Goal: Task Accomplishment & Management: Manage account settings

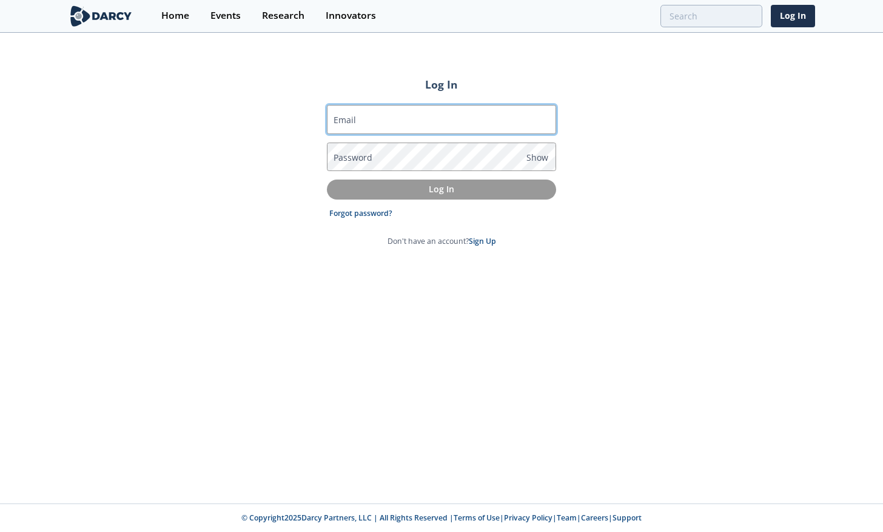
click at [453, 113] on input "Email" at bounding box center [441, 119] width 229 height 29
type input "[EMAIL_ADDRESS][DOMAIN_NAME]"
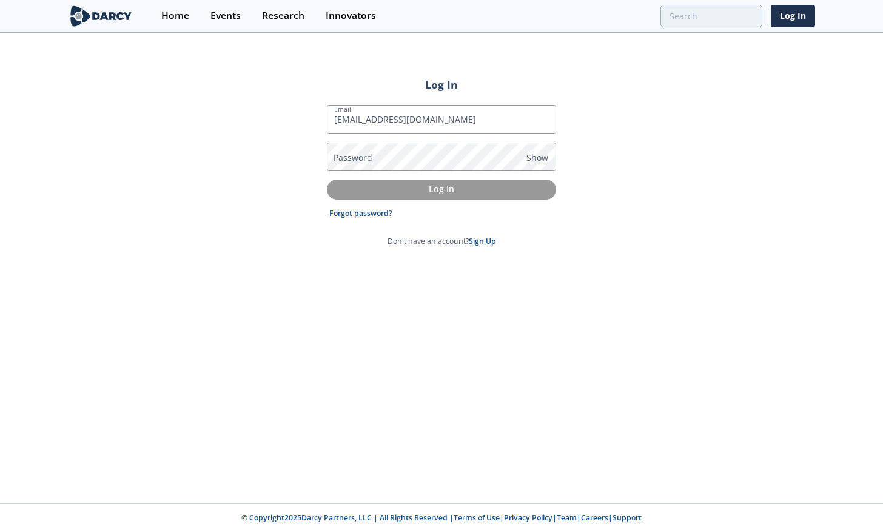
click at [366, 211] on link "Forgot password?" at bounding box center [360, 213] width 63 height 11
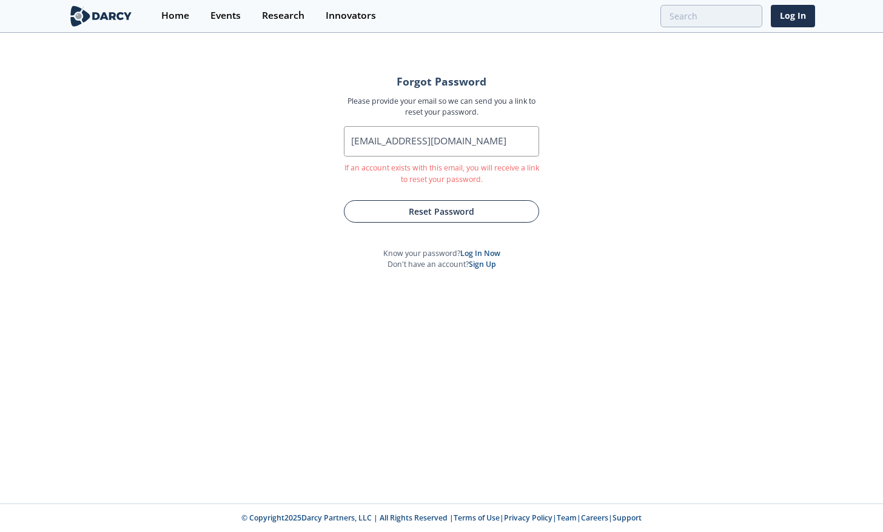
click at [402, 212] on button "Reset Password" at bounding box center [441, 211] width 195 height 22
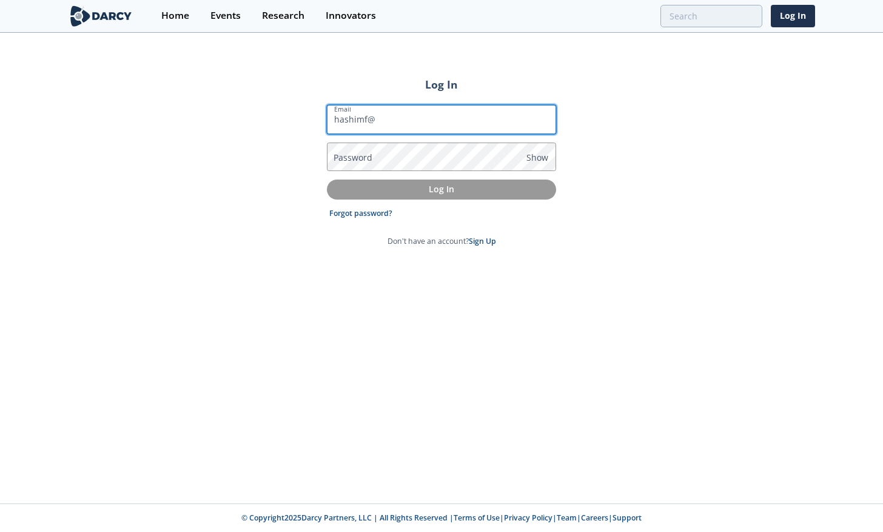
click at [449, 123] on input "hashimf@" at bounding box center [441, 119] width 229 height 29
type input "[EMAIL_ADDRESS][DOMAIN_NAME]"
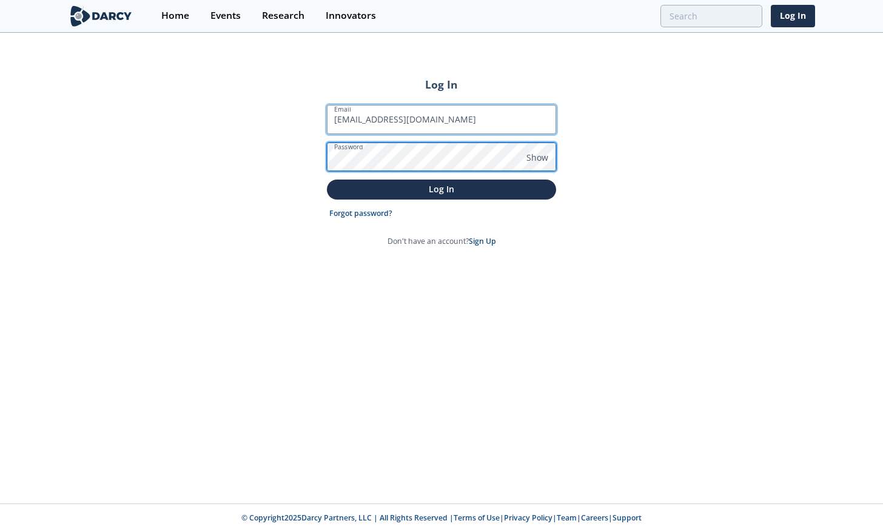
click at [327, 180] on button "Log In" at bounding box center [441, 190] width 229 height 20
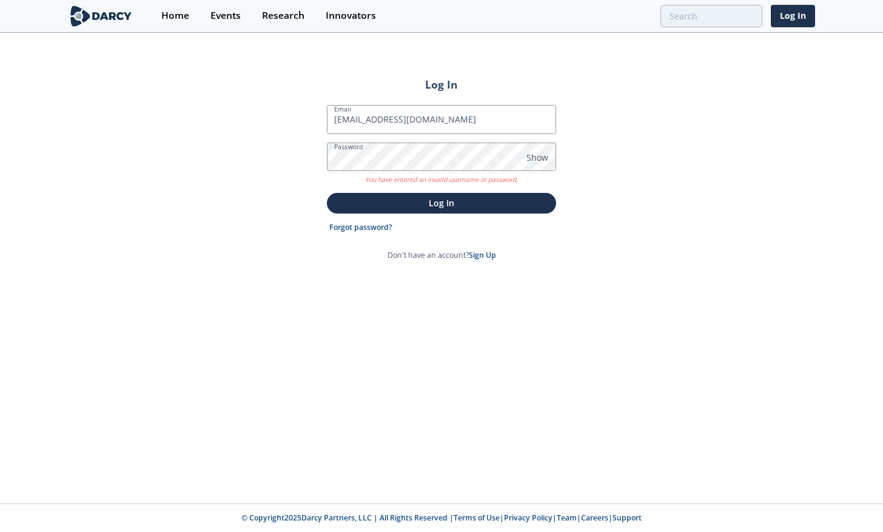
drag, startPoint x: 862, startPoint y: 191, endPoint x: 856, endPoint y: 193, distance: 6.5
click at [862, 192] on div "Log In Email [EMAIL_ADDRESS][DOMAIN_NAME] Password Show You have entered an inv…" at bounding box center [441, 269] width 883 height 470
click at [807, 8] on link "Log In" at bounding box center [793, 16] width 44 height 22
click at [803, 22] on link "Log In" at bounding box center [793, 16] width 44 height 22
click at [476, 124] on input "[EMAIL_ADDRESS][DOMAIN_NAME]" at bounding box center [441, 119] width 229 height 29
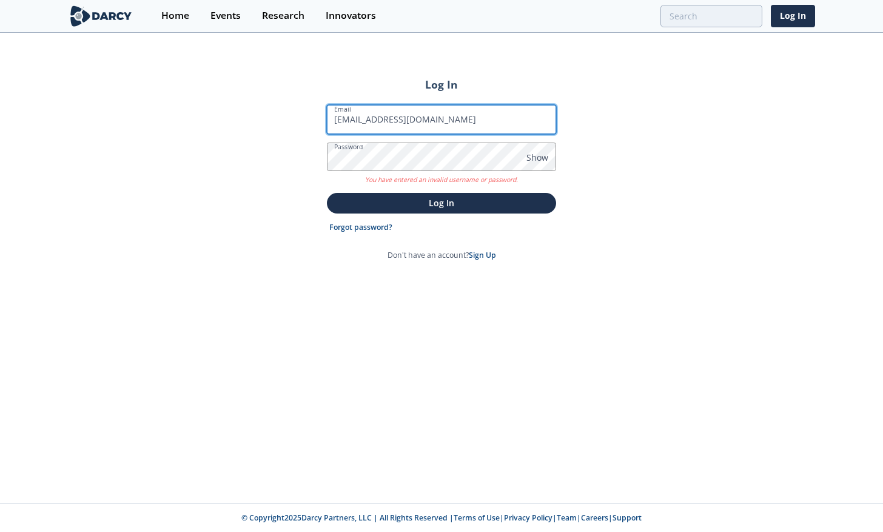
click at [476, 124] on input "[EMAIL_ADDRESS][DOMAIN_NAME]" at bounding box center [441, 119] width 229 height 29
click at [715, 218] on div "Log In Email [EMAIL_ADDRESS][DOMAIN_NAME] Password Show You have entered an inv…" at bounding box center [441, 269] width 883 height 470
click at [529, 160] on span "Show" at bounding box center [538, 157] width 22 height 13
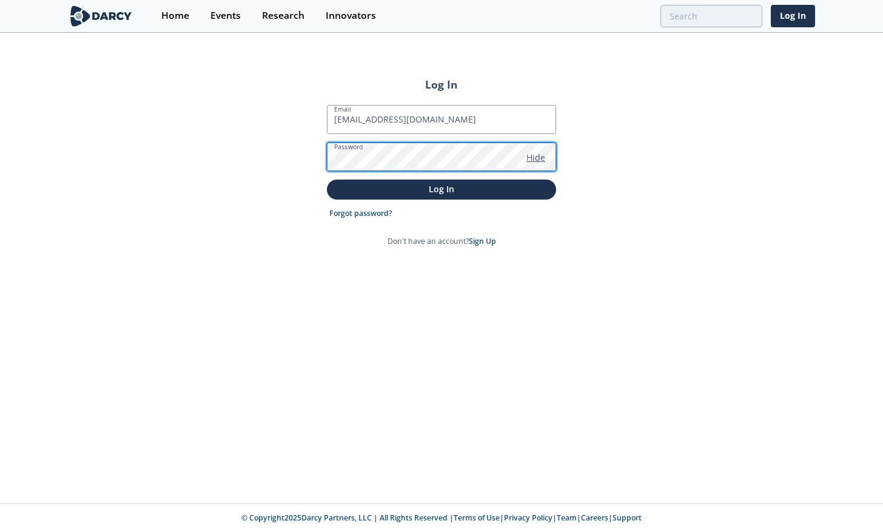
click at [327, 180] on button "Log In" at bounding box center [441, 190] width 229 height 20
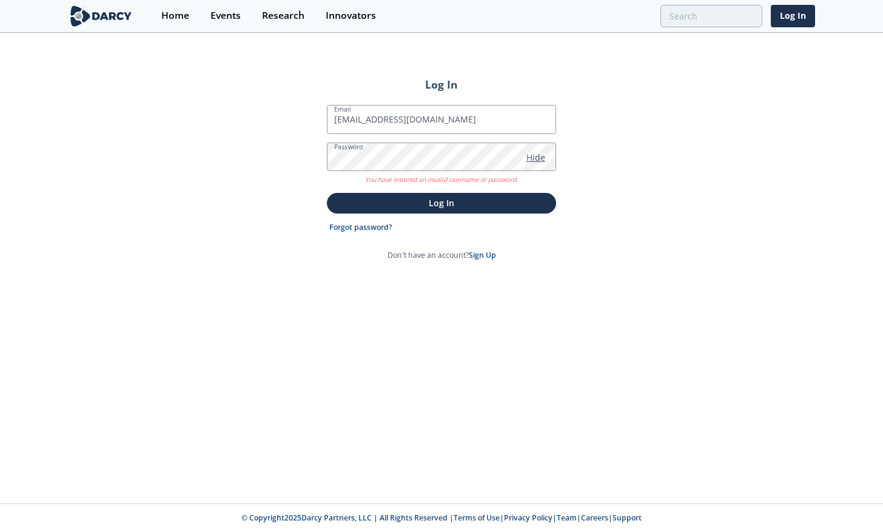
click at [536, 151] on span "Hide" at bounding box center [536, 157] width 19 height 13
click at [374, 228] on link "Forgot password?" at bounding box center [360, 227] width 63 height 11
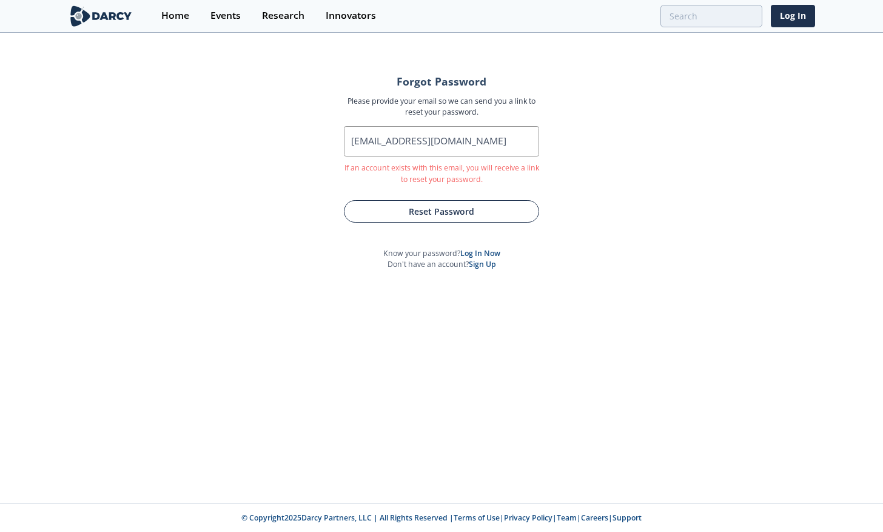
click at [457, 212] on button "Reset Password" at bounding box center [441, 211] width 195 height 22
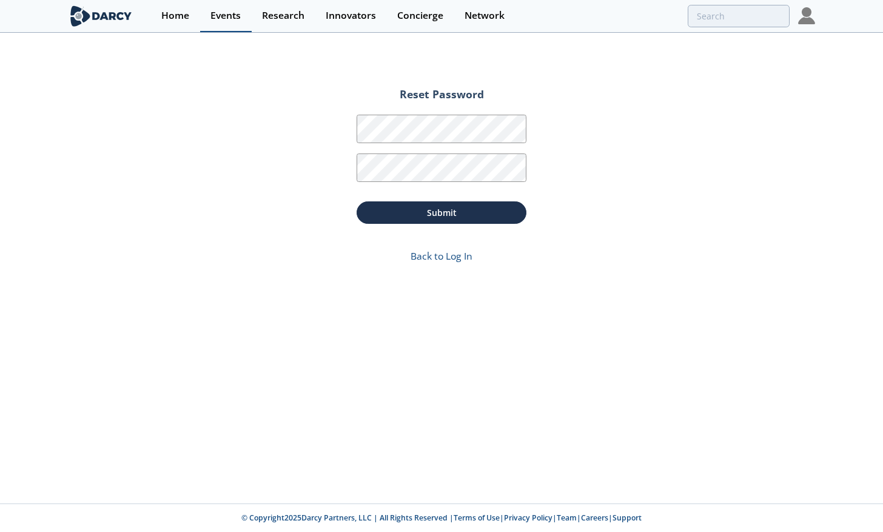
click at [204, 13] on link "Events" at bounding box center [226, 16] width 52 height 32
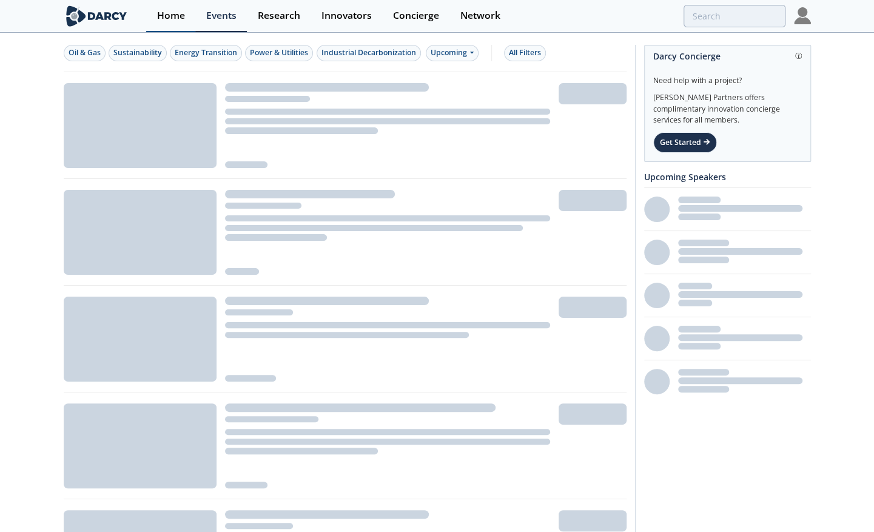
click at [172, 12] on div "Home" at bounding box center [171, 16] width 28 height 10
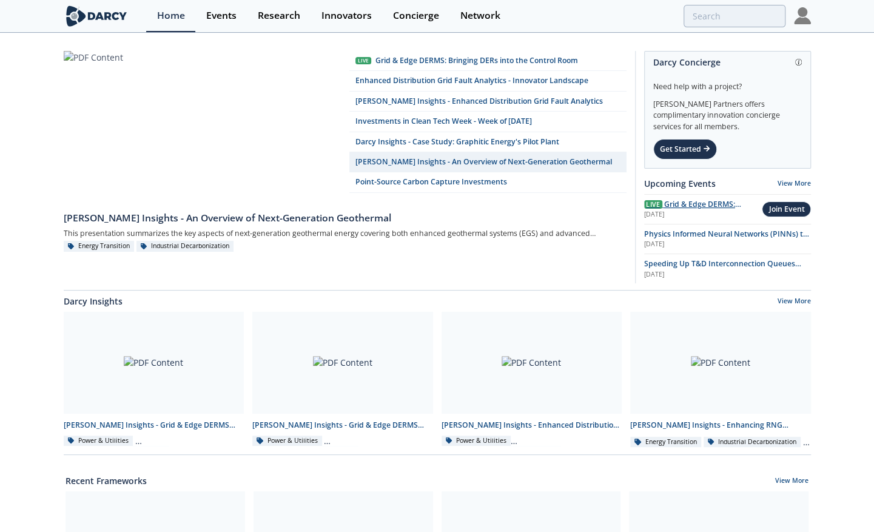
click at [715, 204] on span "Grid & Edge DERMS: Bringing DERs into the Control Room" at bounding box center [697, 215] width 107 height 33
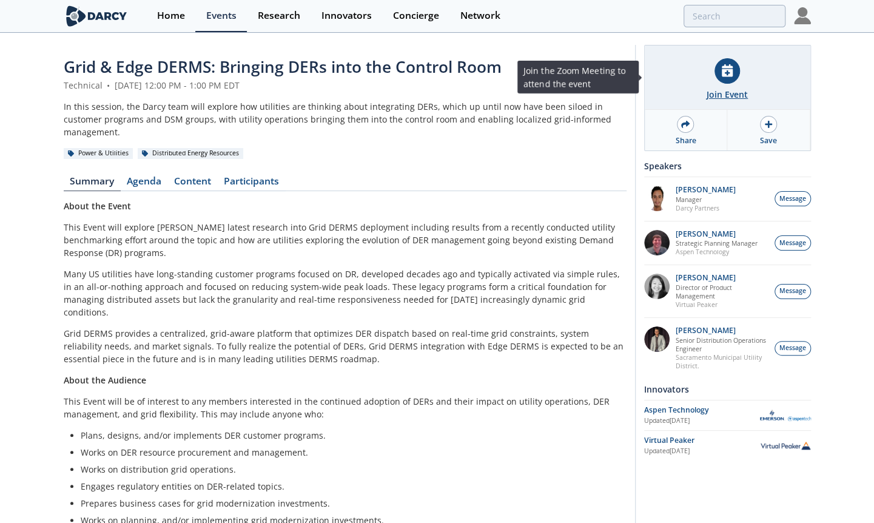
click at [723, 97] on div "Join Event" at bounding box center [727, 94] width 41 height 13
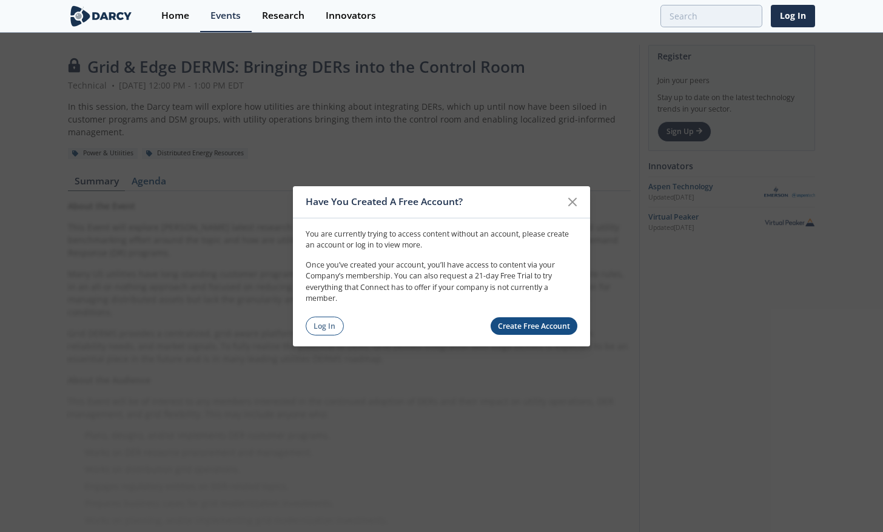
click at [533, 324] on link "Create Free Account" at bounding box center [534, 326] width 87 height 18
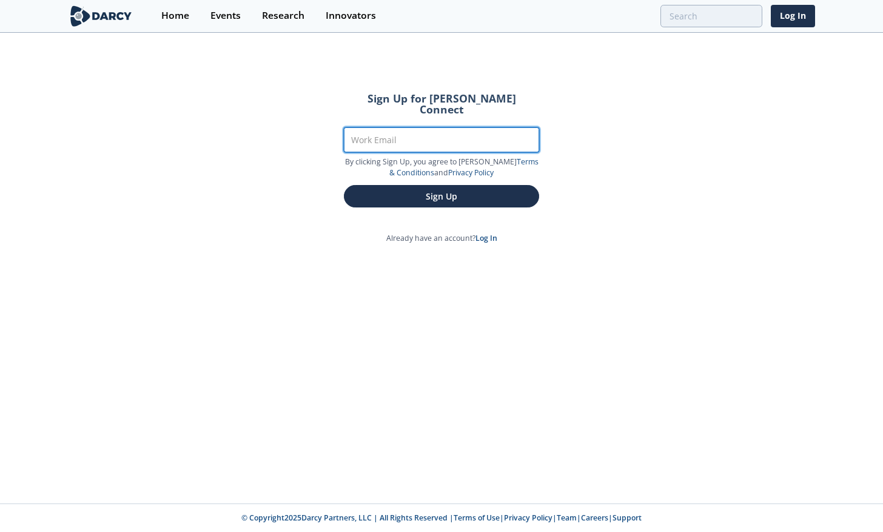
click at [443, 128] on input "Work Email" at bounding box center [441, 139] width 195 height 25
type input "[EMAIL_ADDRESS][DOMAIN_NAME]"
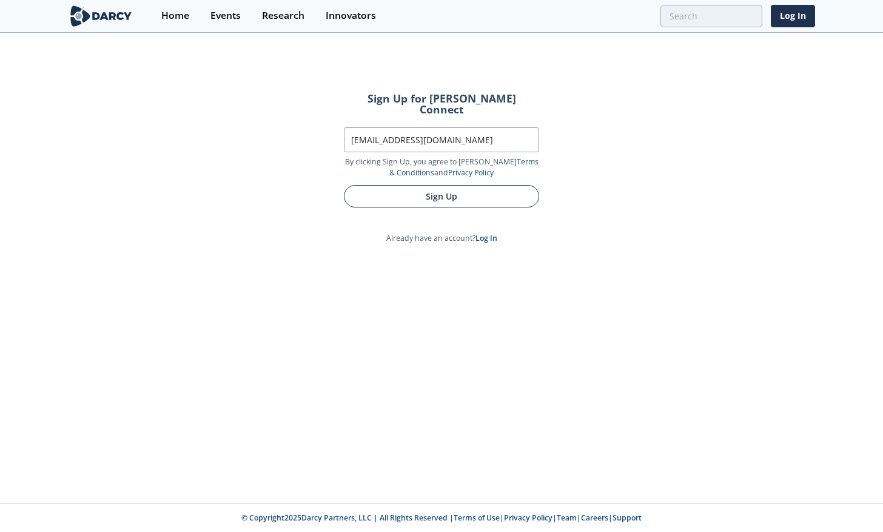
click at [430, 194] on button "Sign Up" at bounding box center [441, 196] width 195 height 22
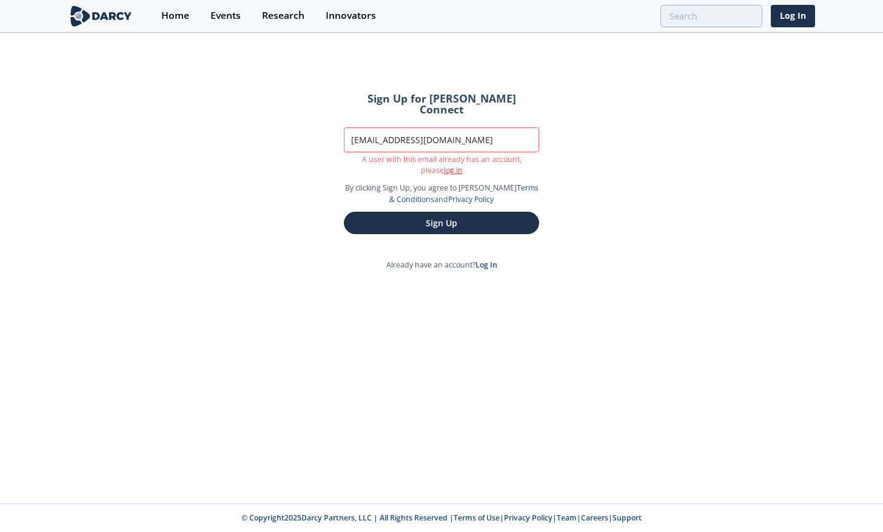
click at [444, 165] on link "log in" at bounding box center [453, 170] width 19 height 10
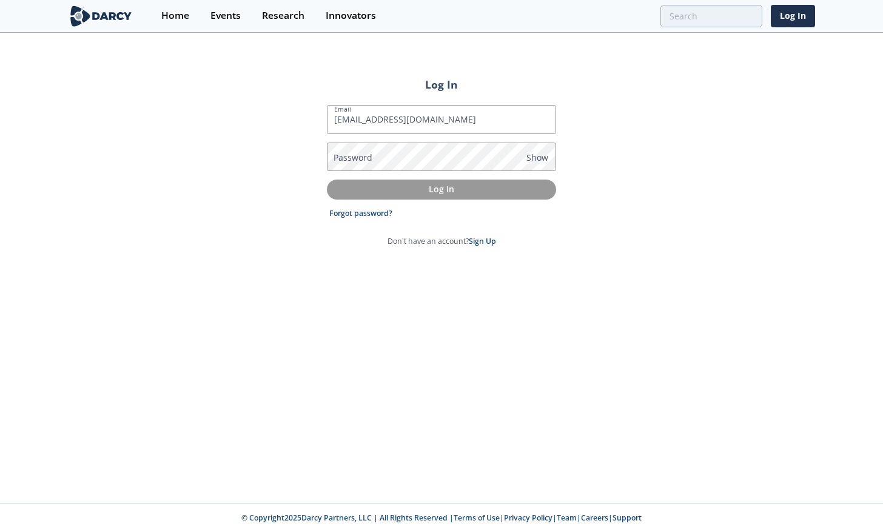
type input "[EMAIL_ADDRESS][DOMAIN_NAME]"
click at [280, 243] on div "Log In Email hashimf@coned.com Password Show Log In Forgot password? Don't have…" at bounding box center [441, 269] width 883 height 470
click at [848, 357] on div "Log In Email hashimf@coned.com Password Show Log In Forgot password? Don't have…" at bounding box center [441, 269] width 883 height 470
click at [420, 138] on form "Email hashimf@coned.com Password Show Log In Forgot password? Don't have an acc…" at bounding box center [441, 176] width 229 height 142
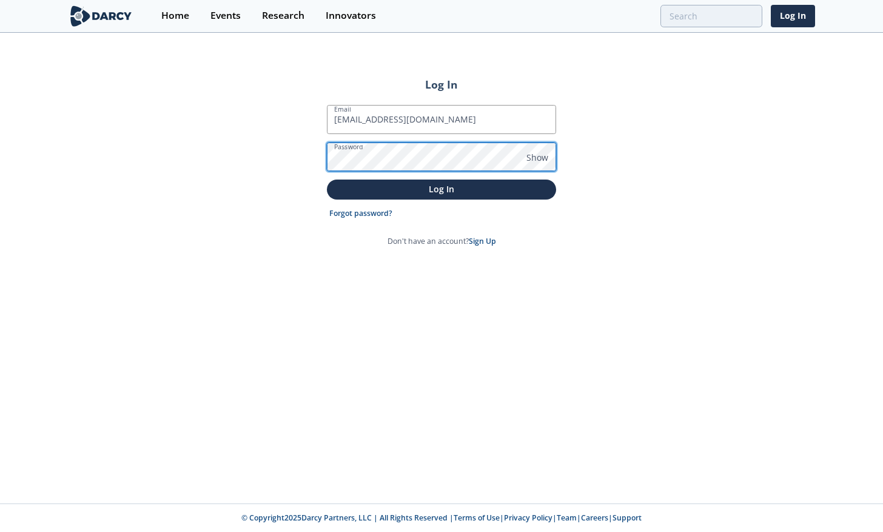
click at [327, 180] on button "Log In" at bounding box center [441, 190] width 229 height 20
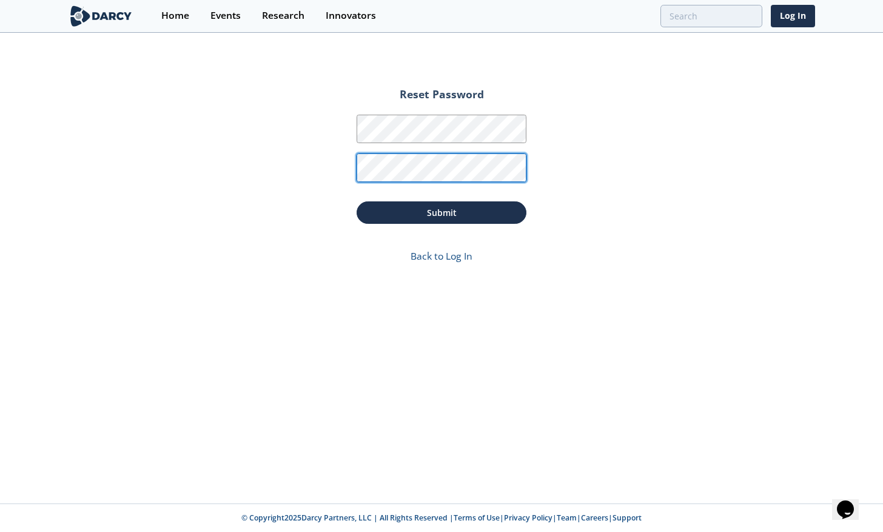
click at [357, 201] on button "Submit" at bounding box center [442, 212] width 170 height 22
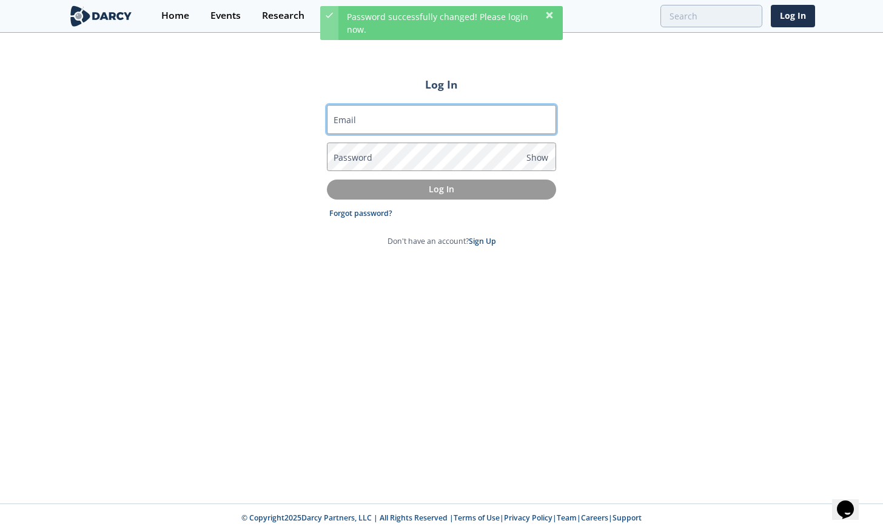
click at [453, 119] on input "Email" at bounding box center [441, 119] width 229 height 29
type input "[EMAIL_ADDRESS][DOMAIN_NAME]"
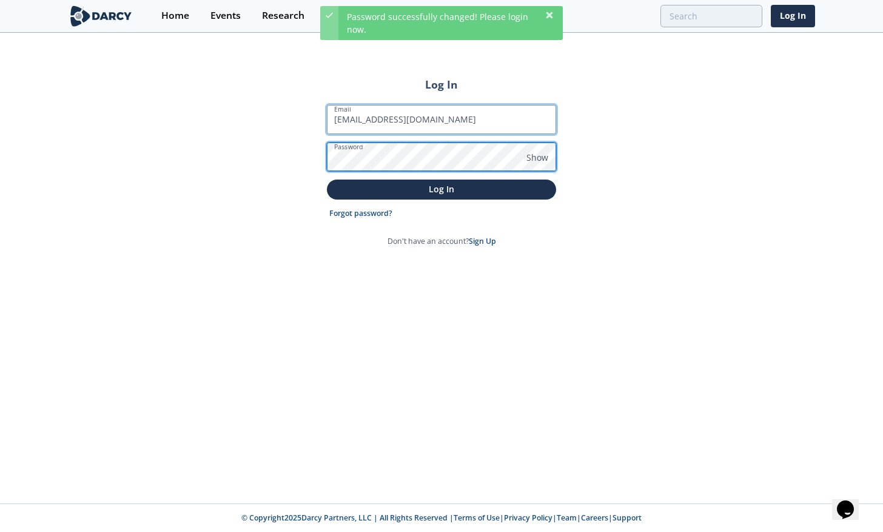
click at [327, 180] on button "Log In" at bounding box center [441, 190] width 229 height 20
